Goal: Task Accomplishment & Management: Manage account settings

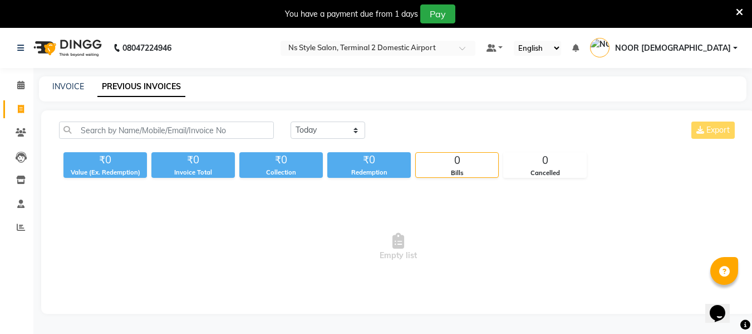
click at [725, 45] on span "NOOR [DEMOGRAPHIC_DATA]" at bounding box center [673, 48] width 116 height 12
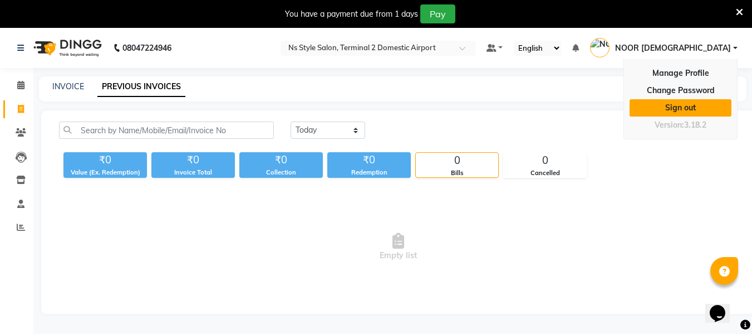
click at [693, 100] on link "Sign out" at bounding box center [681, 107] width 102 height 17
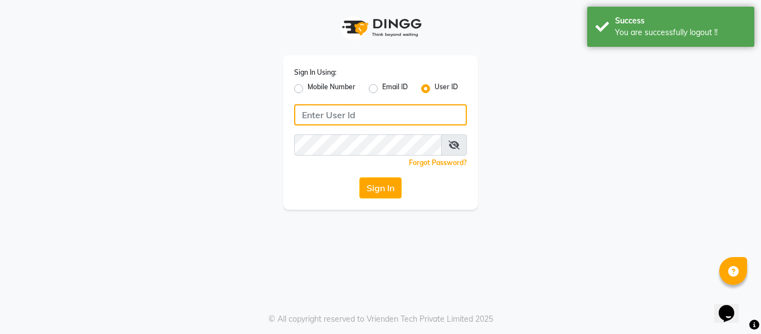
type input "7506358444"
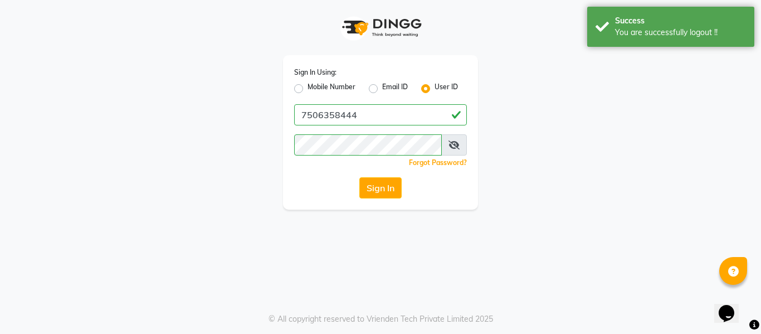
click at [307, 89] on label "Mobile Number" at bounding box center [331, 88] width 48 height 13
click at [307, 89] on input "Mobile Number" at bounding box center [310, 85] width 7 height 7
radio input "true"
radio input "false"
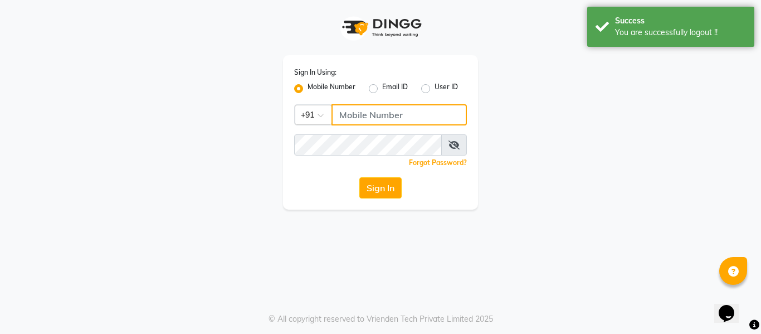
click at [384, 111] on input "Username" at bounding box center [398, 114] width 135 height 21
type input "7506358444"
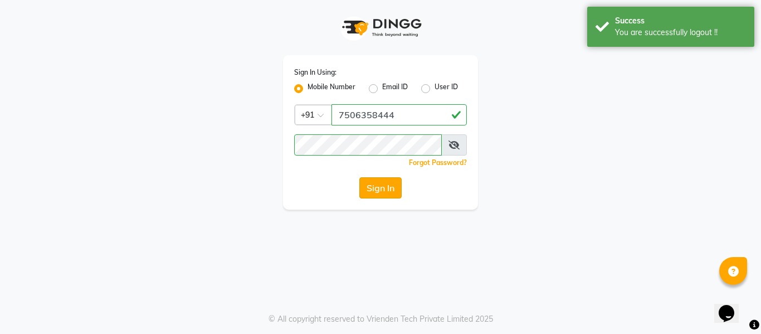
click at [392, 188] on button "Sign In" at bounding box center [380, 187] width 42 height 21
